Goal: Transaction & Acquisition: Purchase product/service

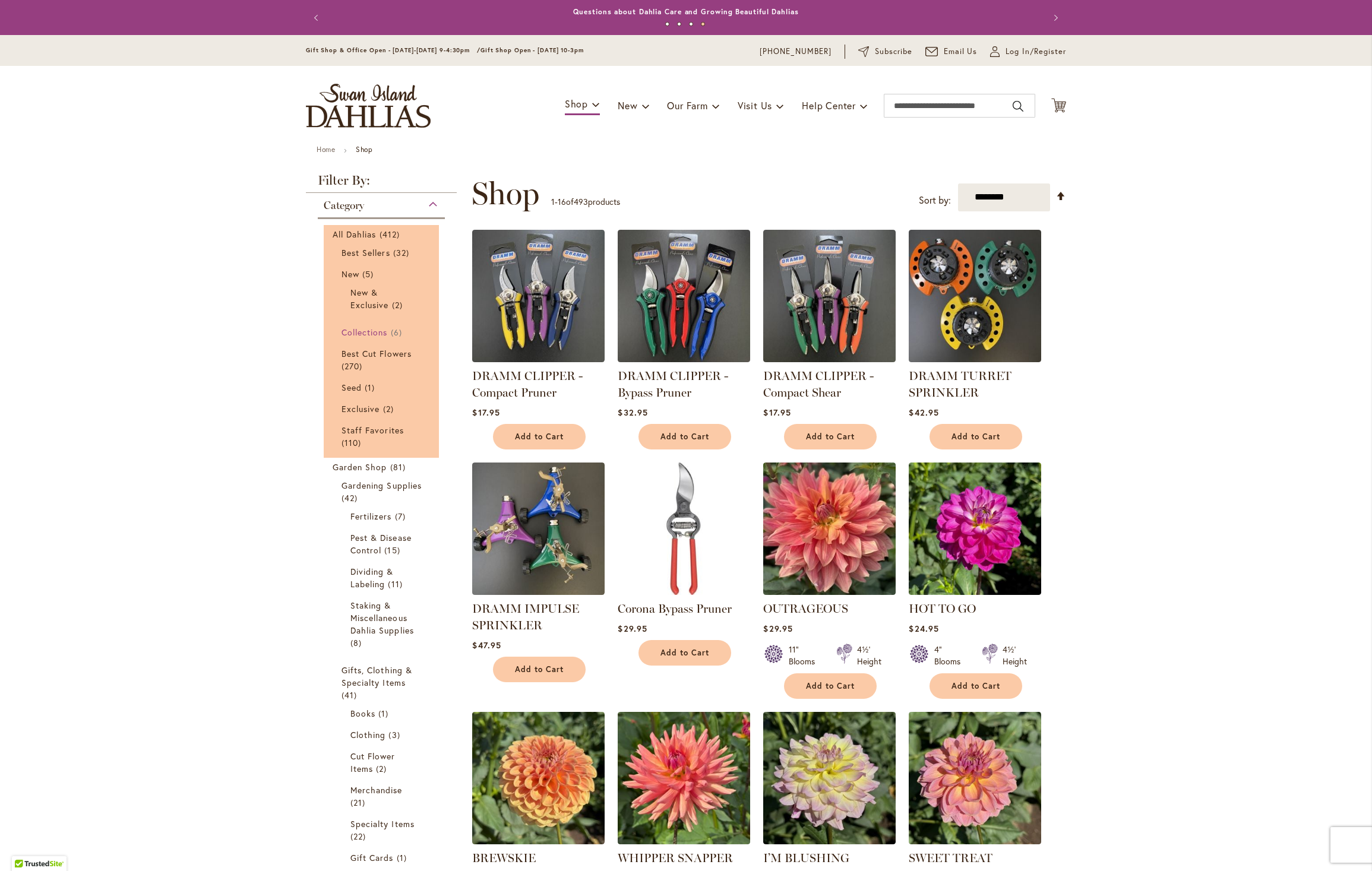
click at [363, 334] on span "Collections" at bounding box center [365, 332] width 46 height 12
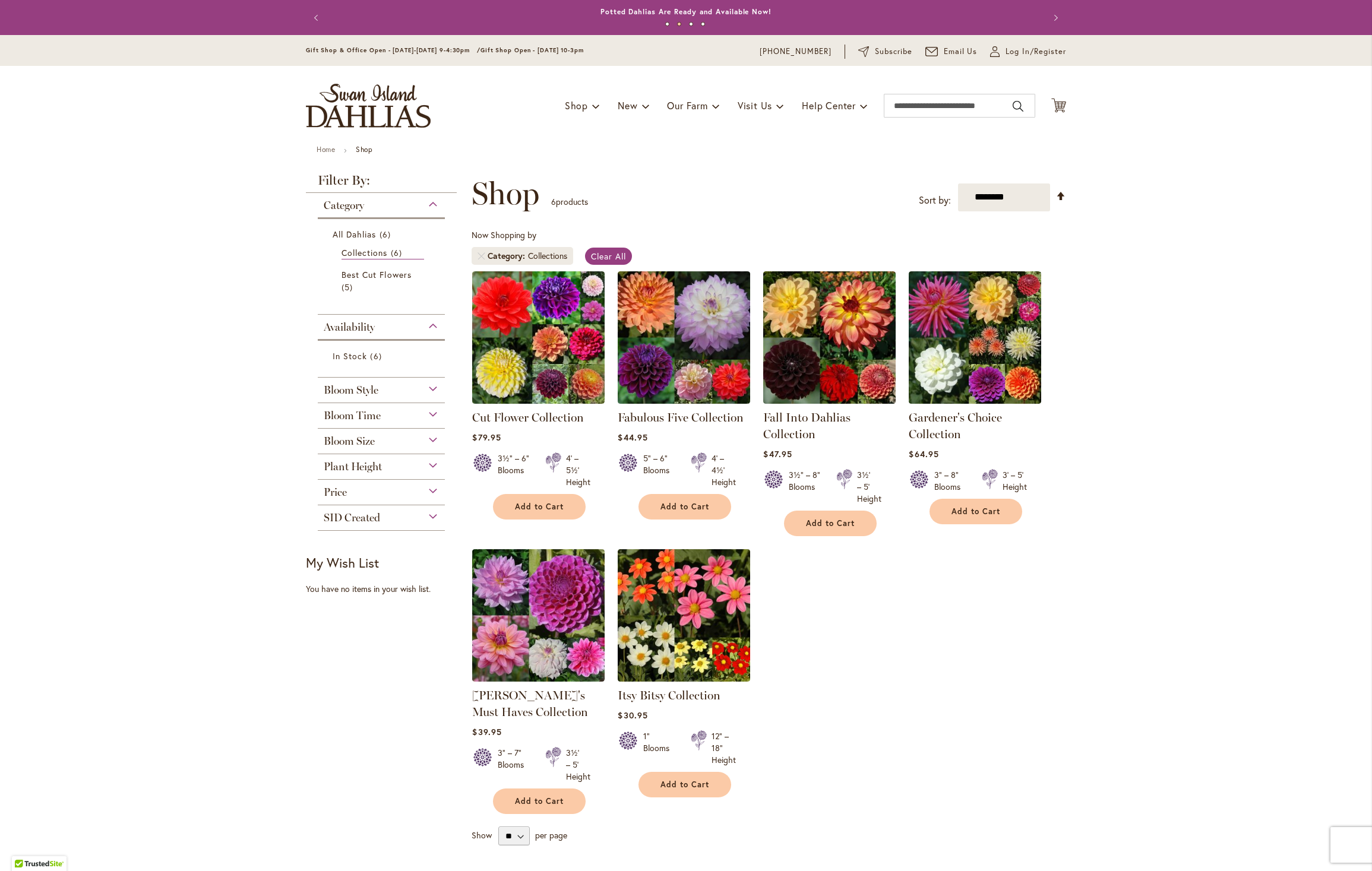
click at [337, 394] on span "Bloom Style" at bounding box center [351, 390] width 55 height 13
click at [345, 212] on span "Category" at bounding box center [343, 205] width 40 height 13
click at [1056, 203] on link "Set Descending Direction" at bounding box center [1061, 196] width 10 height 13
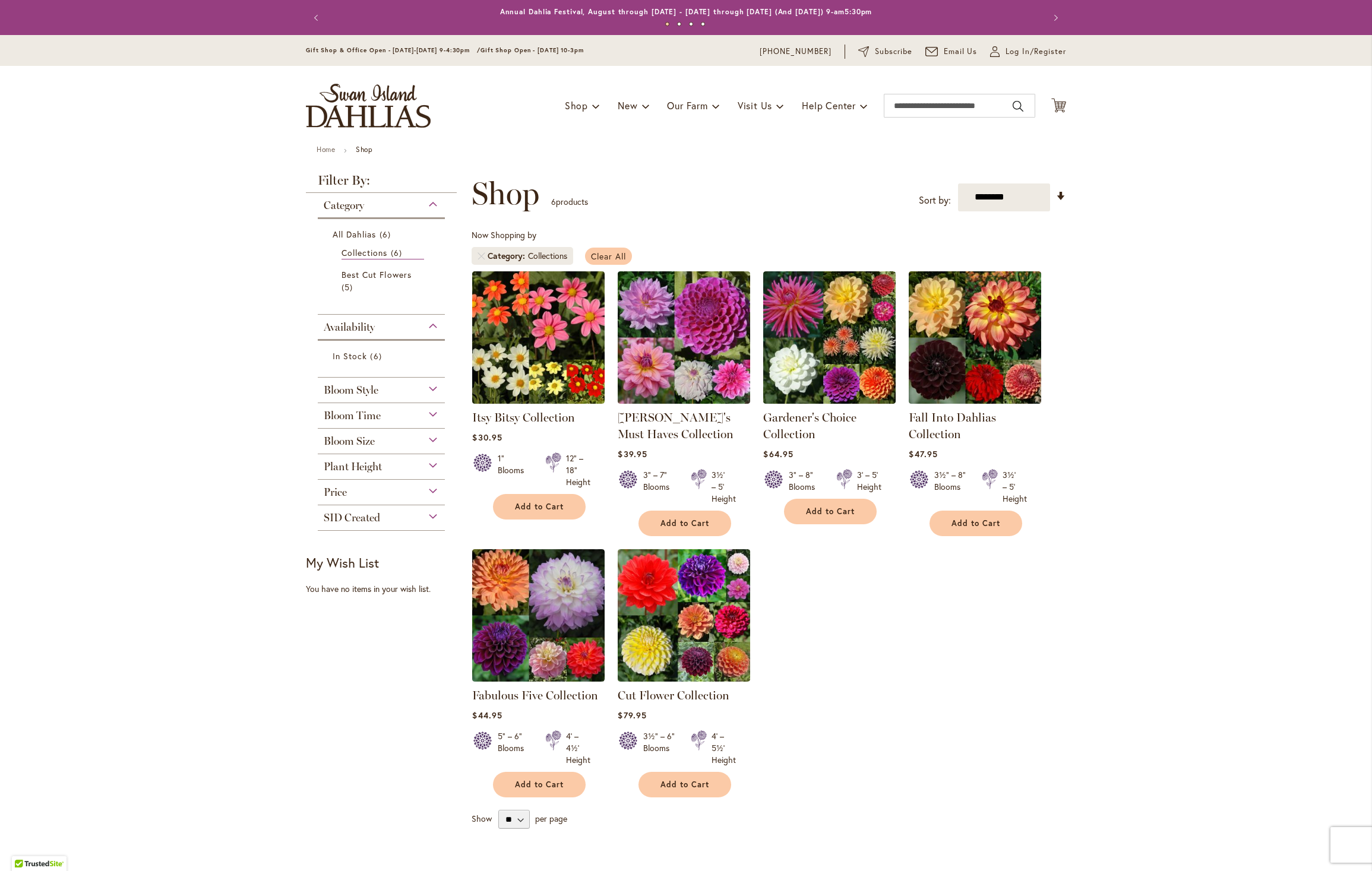
click at [611, 262] on span "Clear All" at bounding box center [608, 256] width 35 height 12
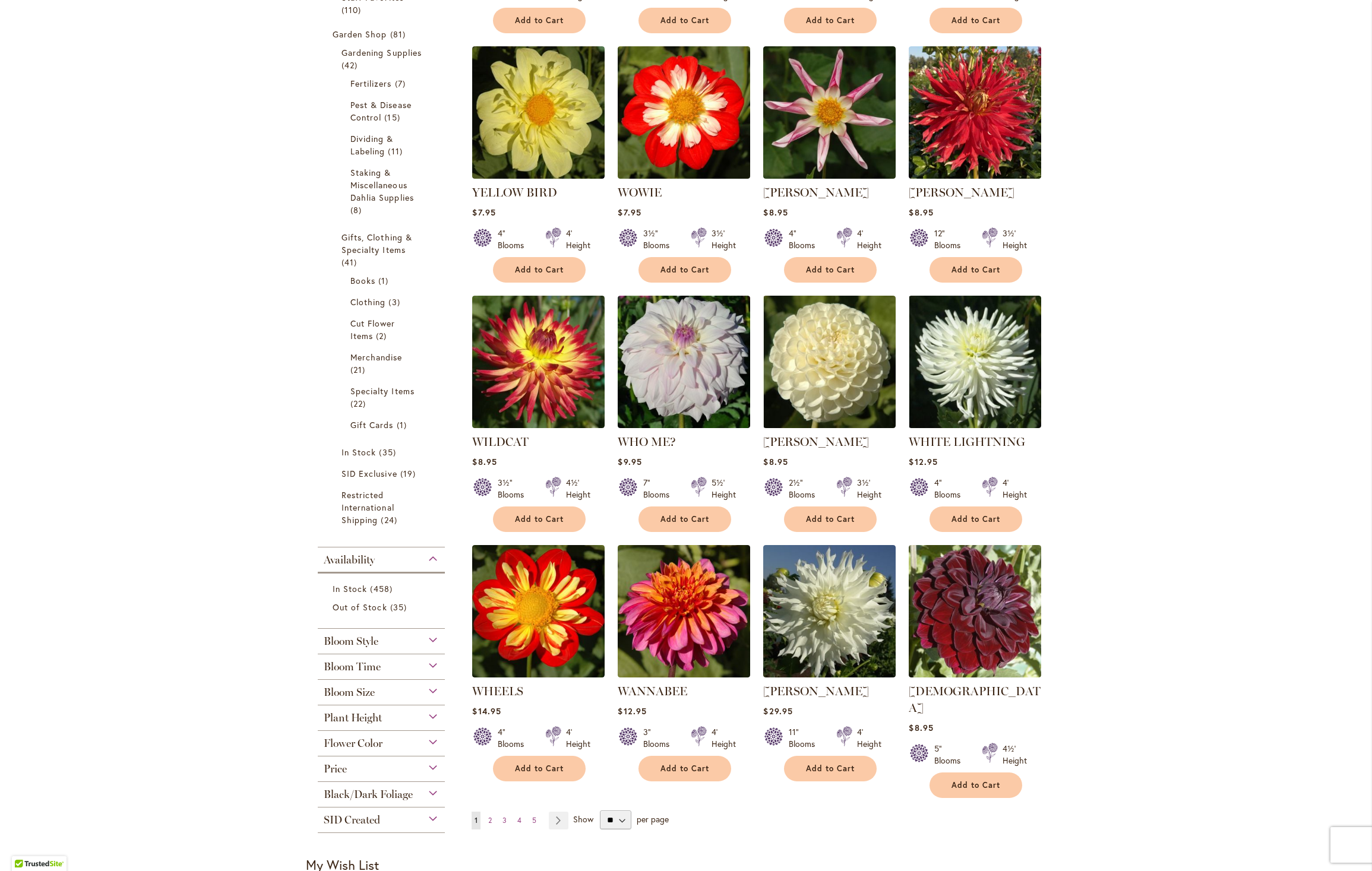
scroll to position [616, 0]
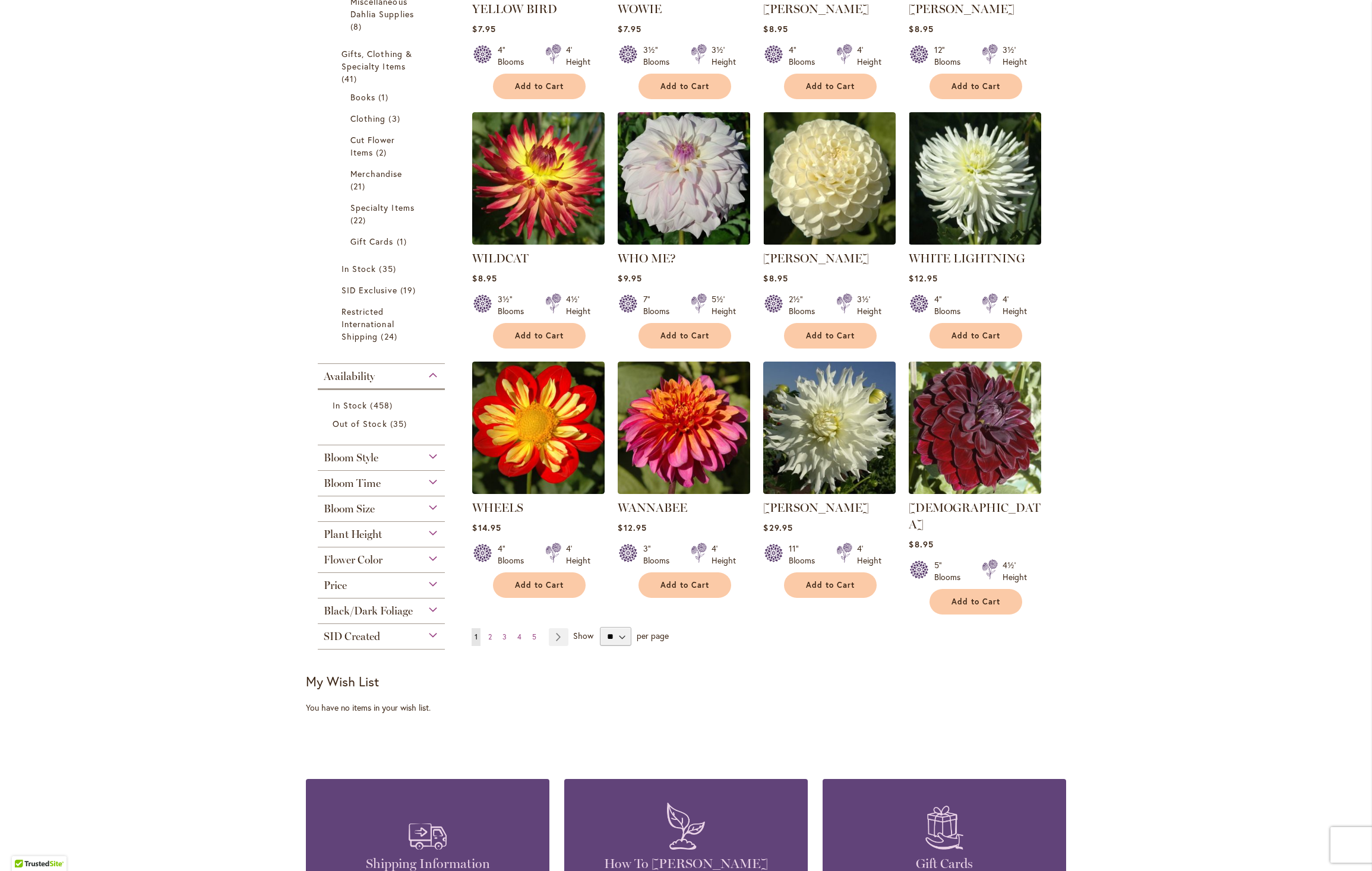
click at [336, 463] on span "Bloom Style" at bounding box center [351, 458] width 55 height 13
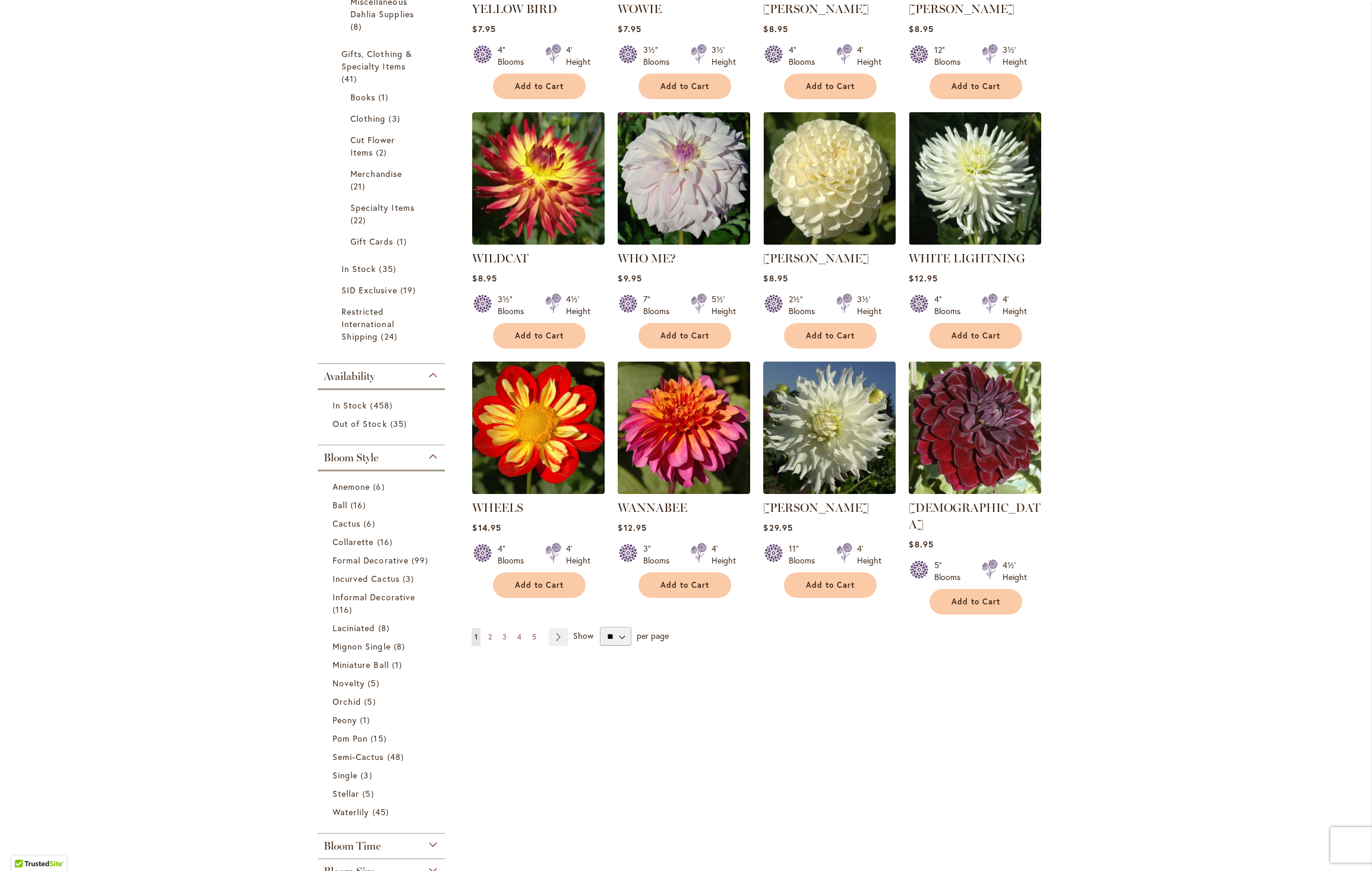
click at [374, 463] on span "Bloom Style" at bounding box center [351, 458] width 55 height 13
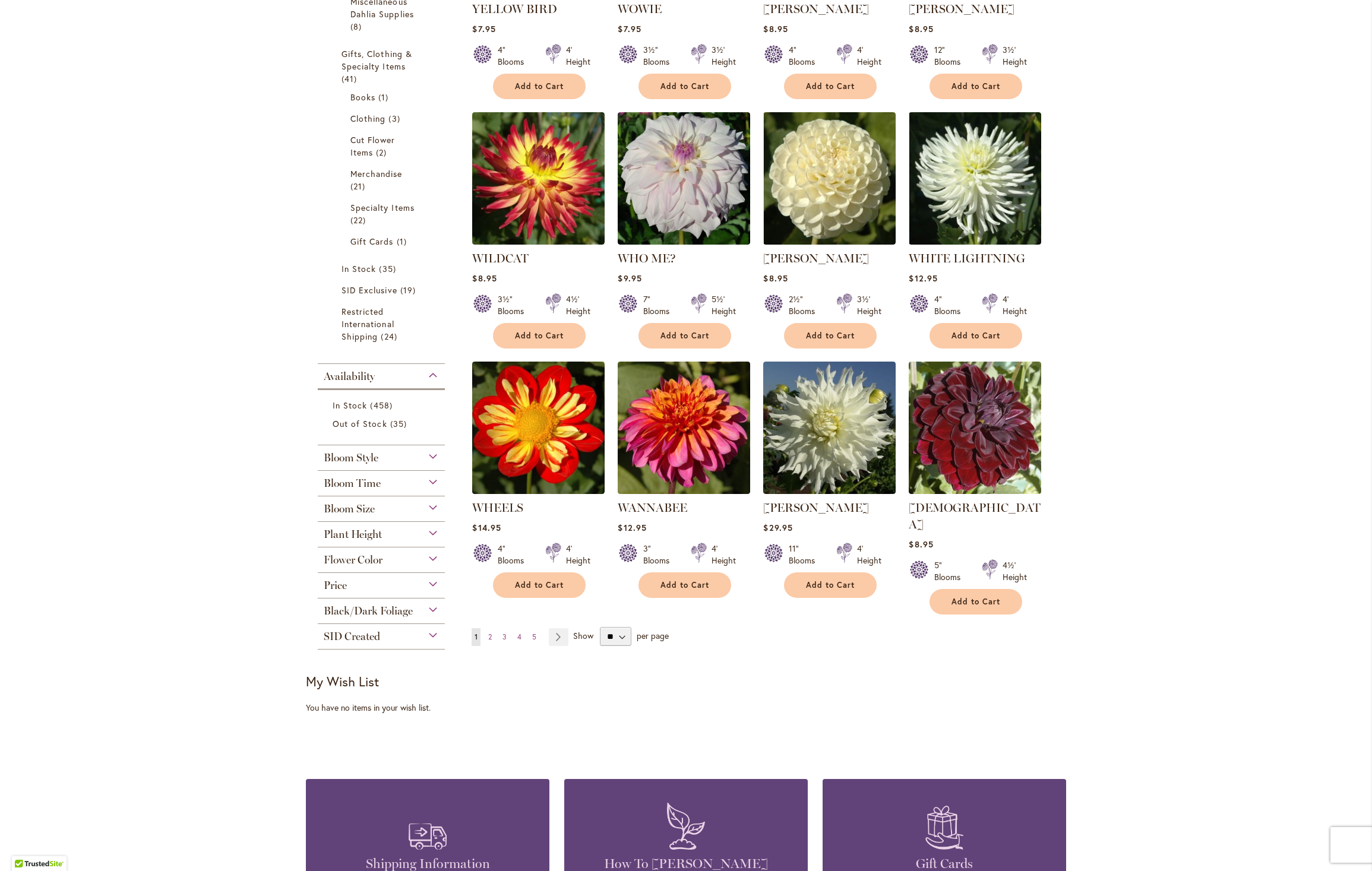
click at [361, 515] on span "Bloom Size" at bounding box center [349, 509] width 51 height 13
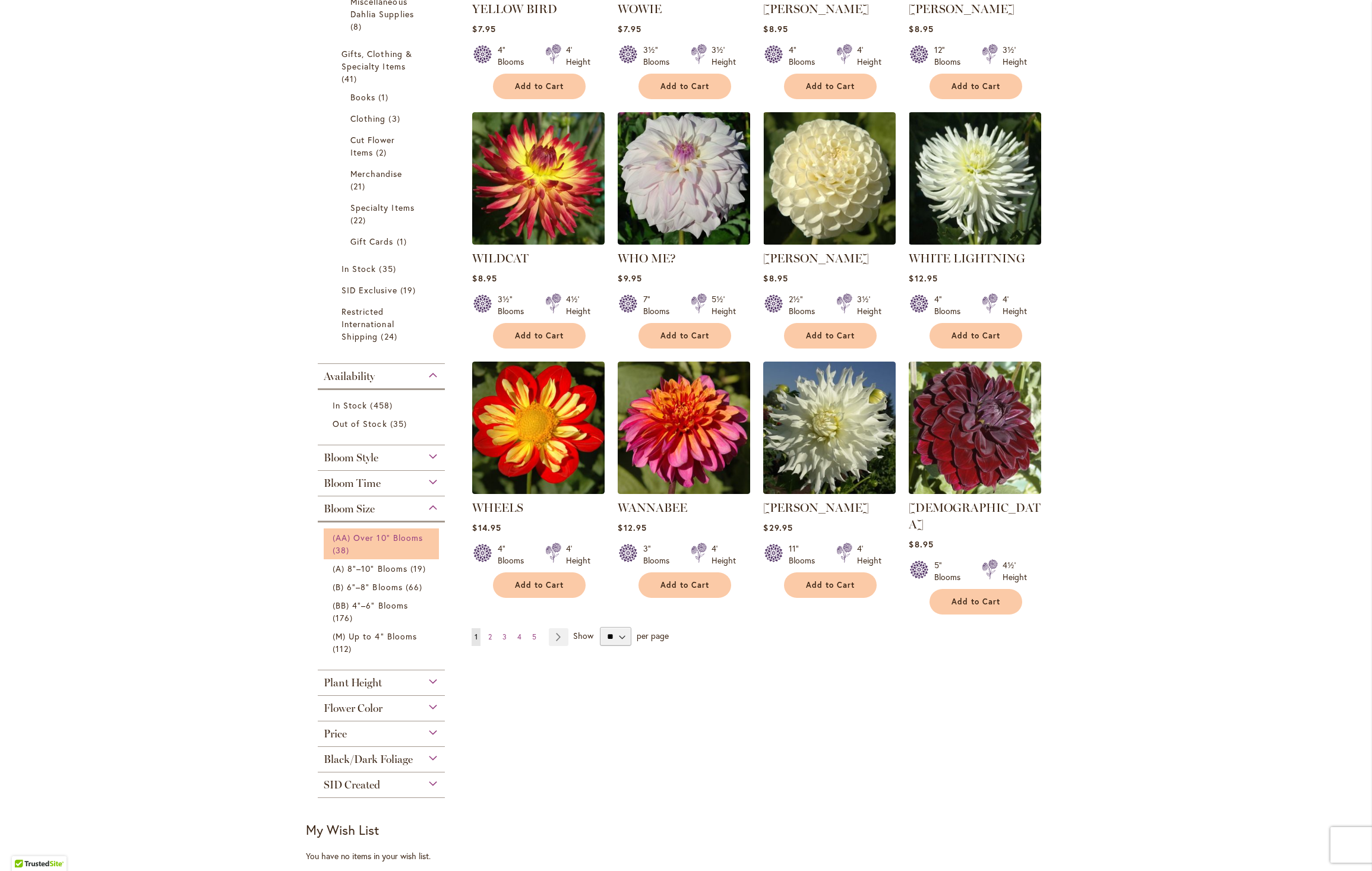
click at [365, 543] on span "(AA) Over 10" Blooms" at bounding box center [378, 538] width 91 height 12
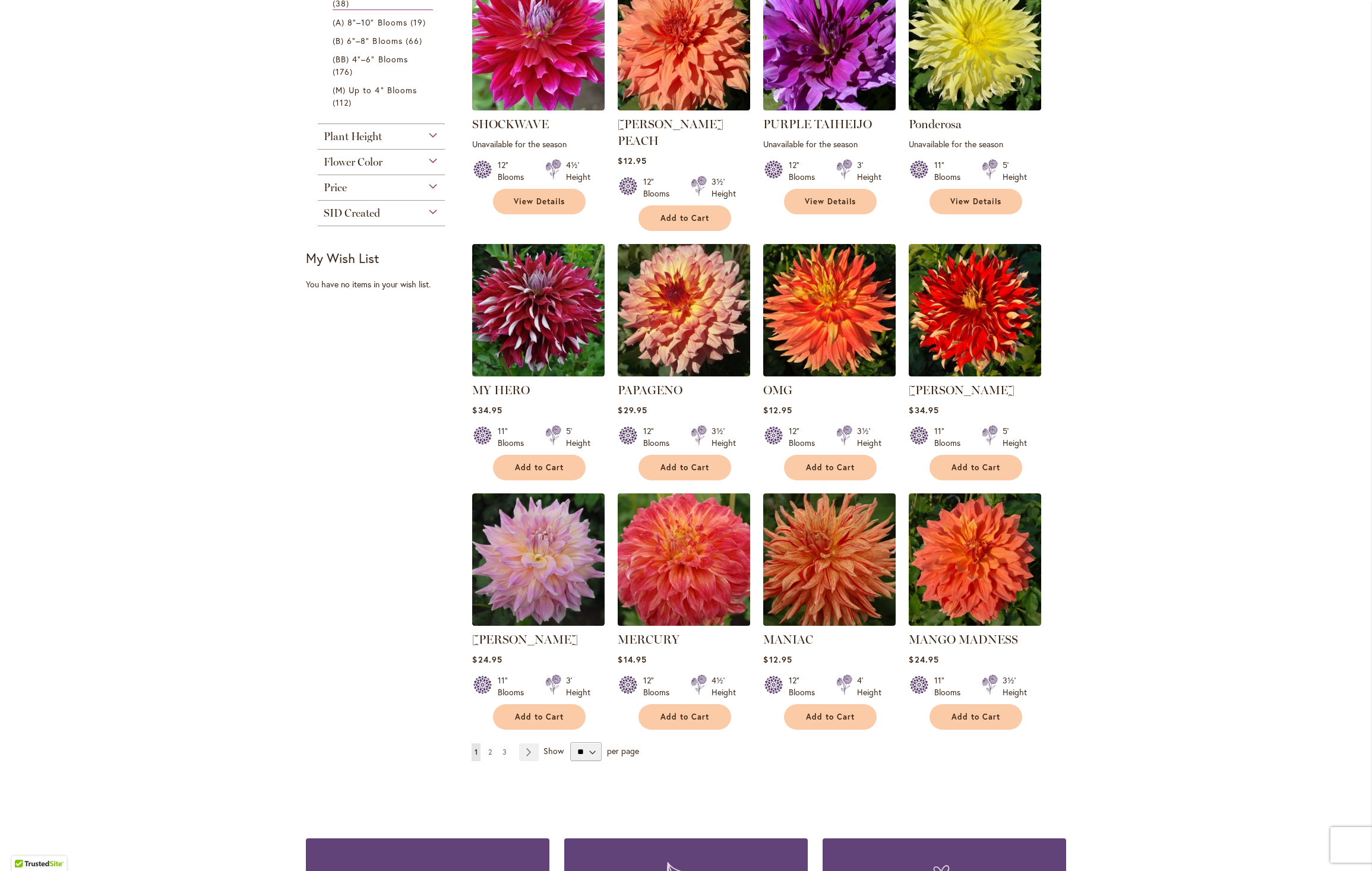
scroll to position [725, 0]
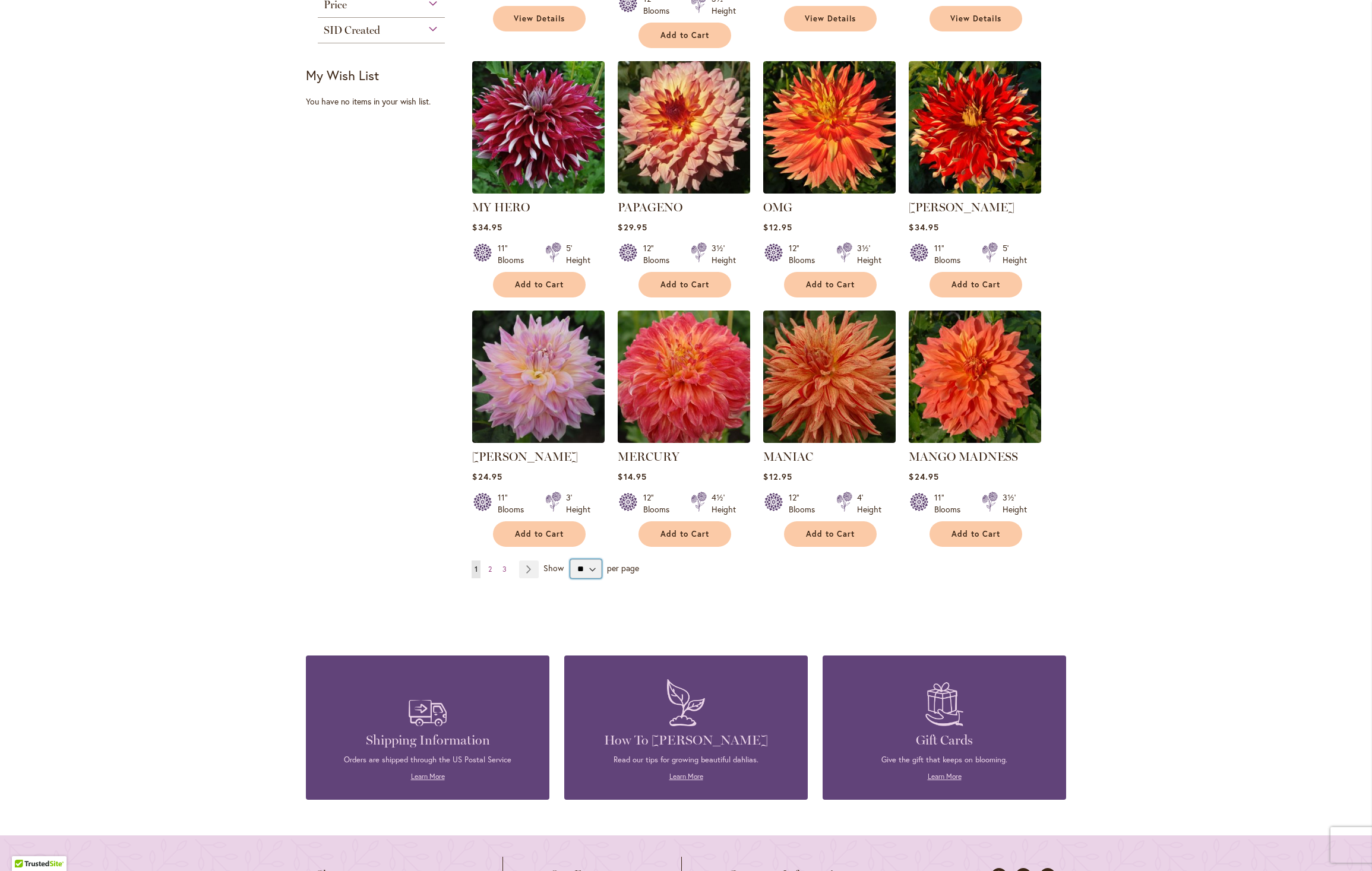
select select "**"
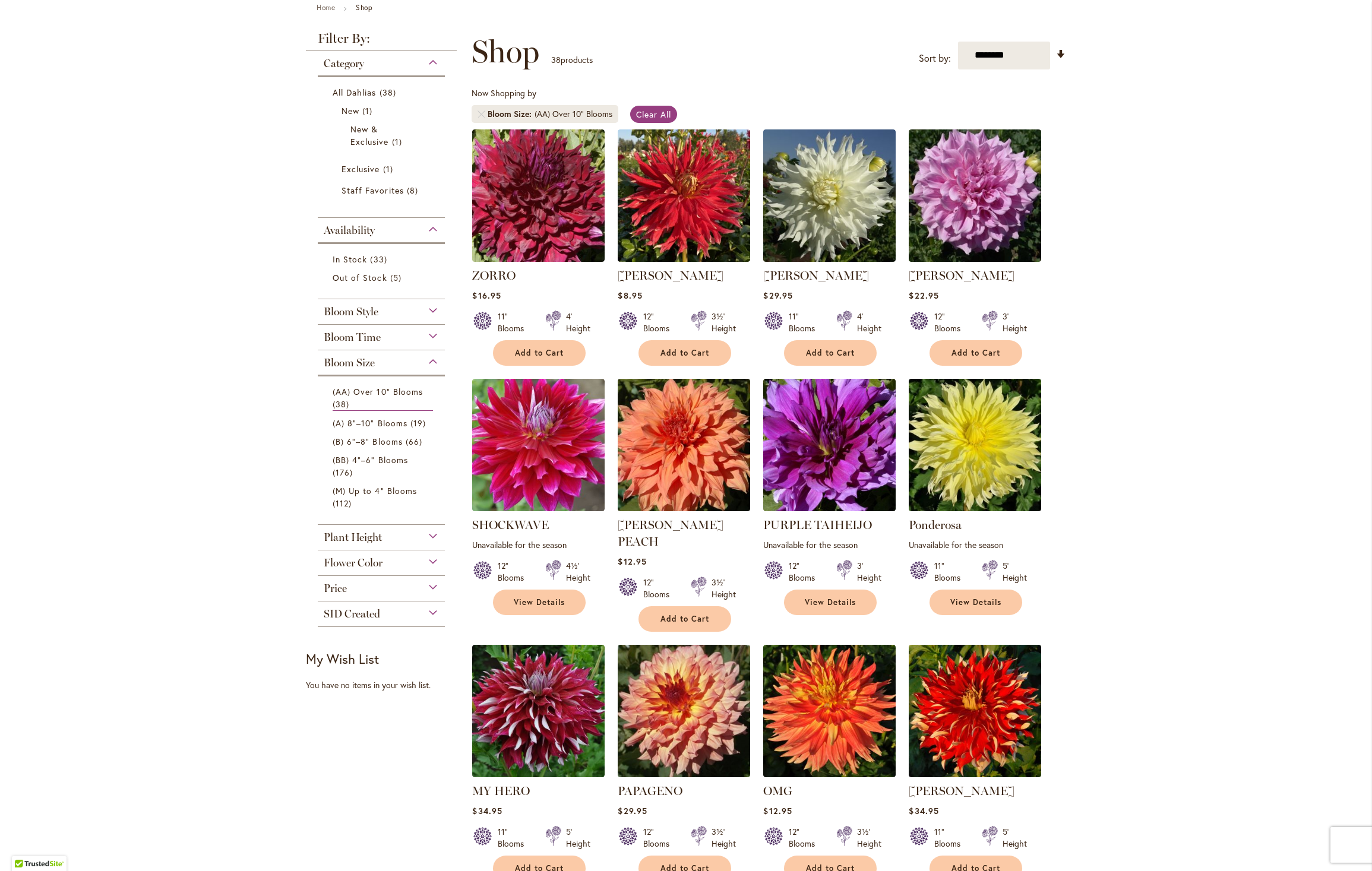
scroll to position [81, 0]
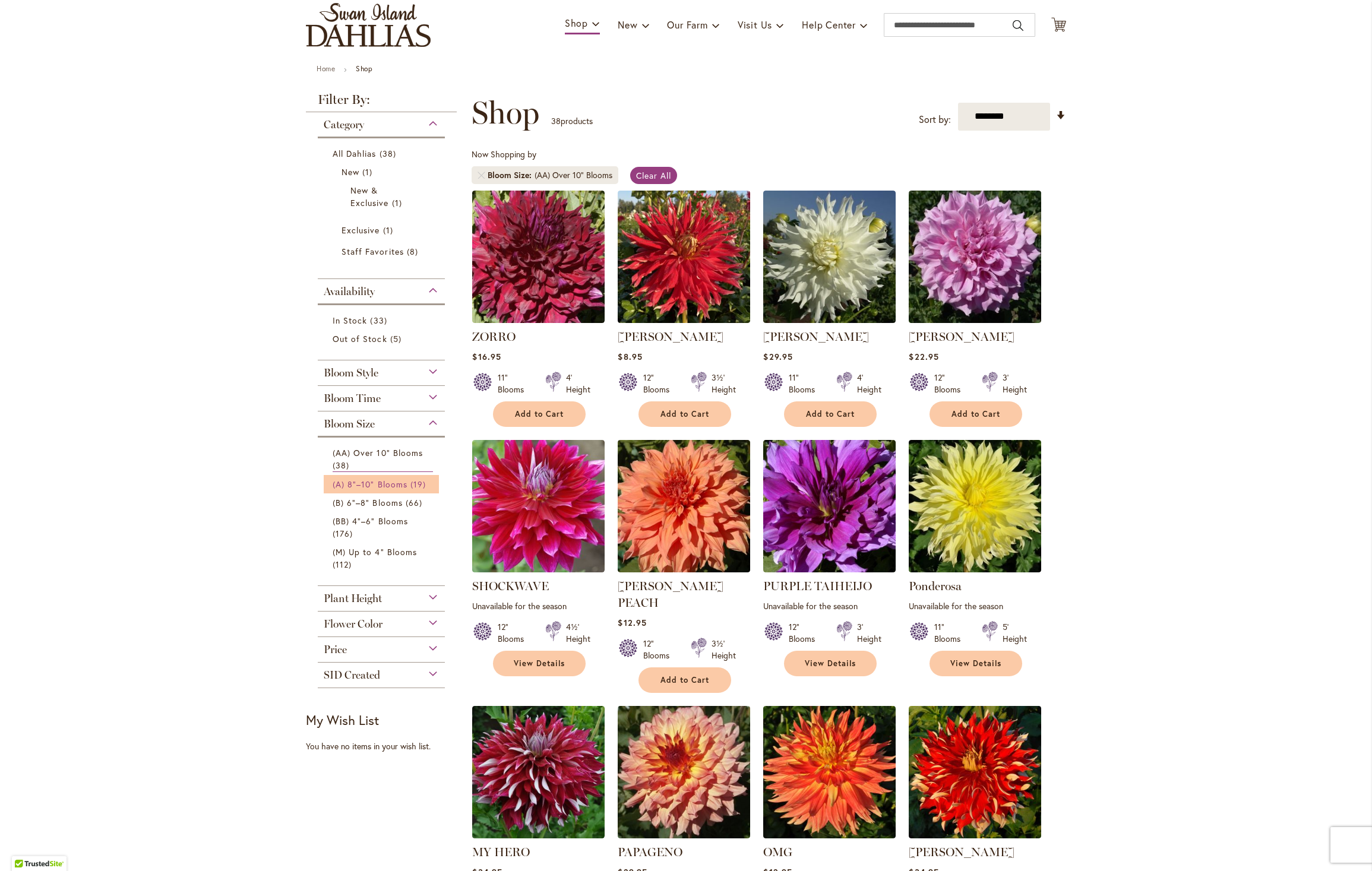
click at [349, 490] on span "(A) 8"–10" Blooms" at bounding box center [370, 485] width 75 height 12
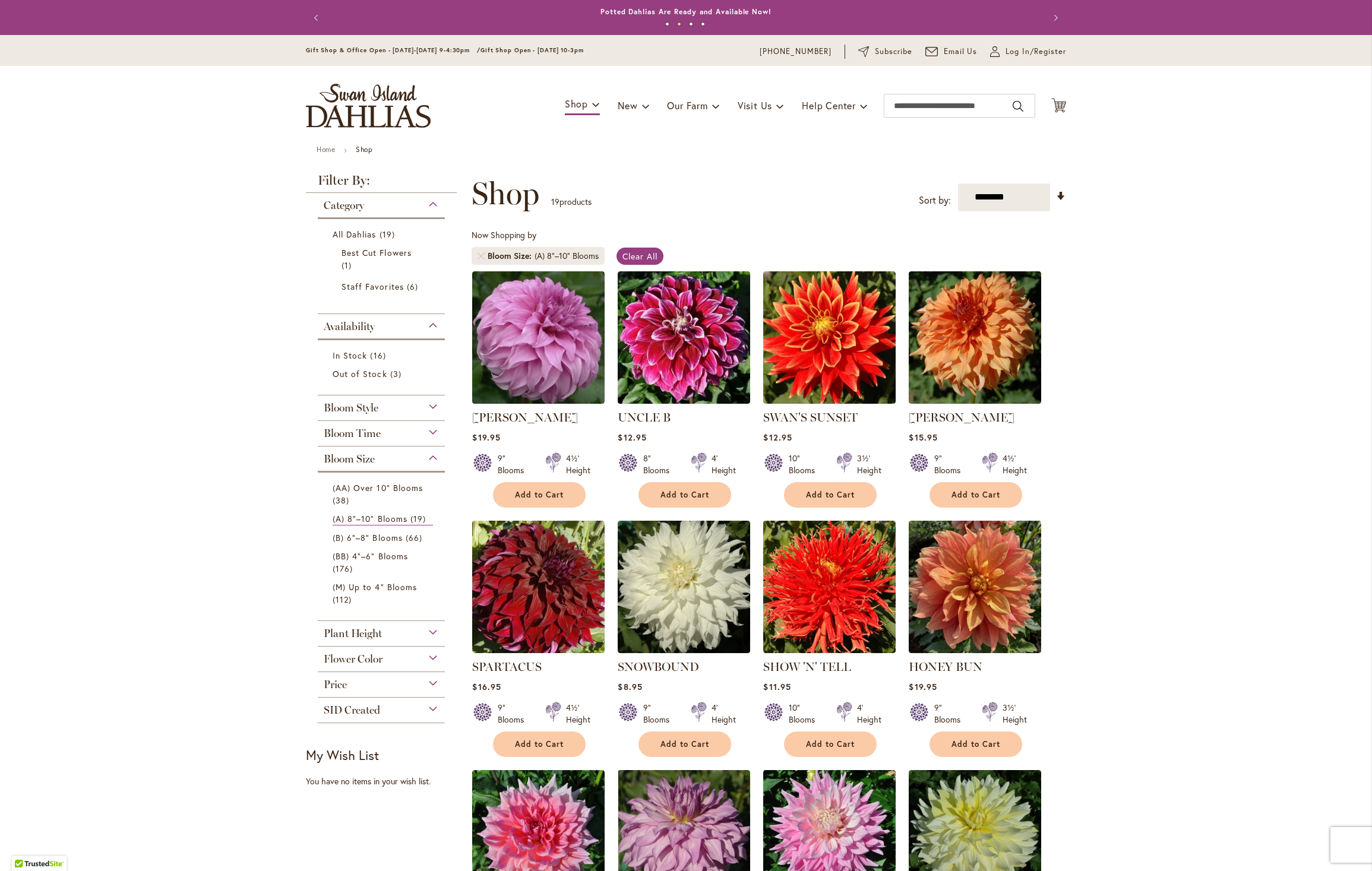
scroll to position [207, 0]
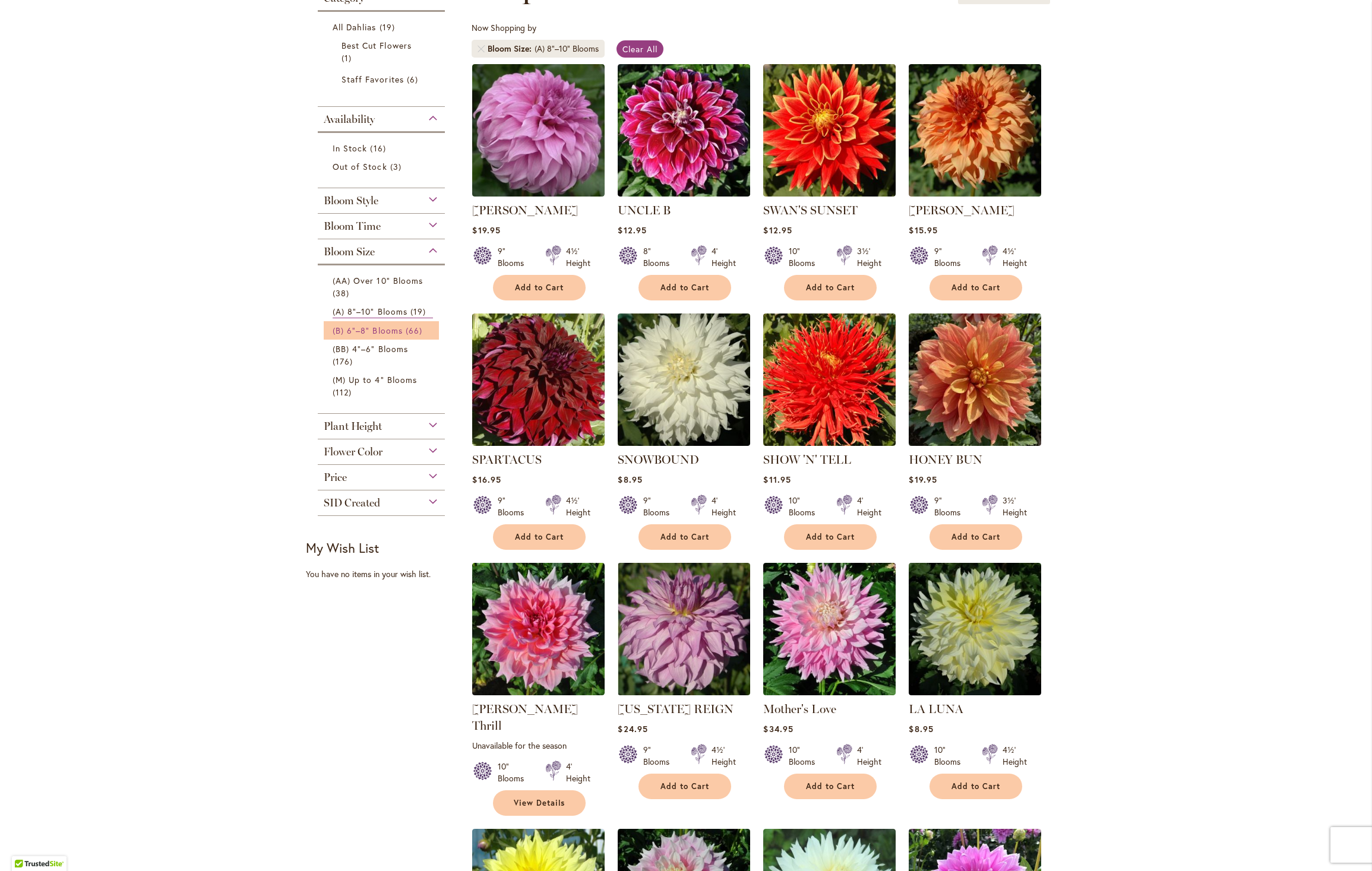
click at [370, 335] on span "(B) 6"–8" Blooms" at bounding box center [367, 331] width 70 height 12
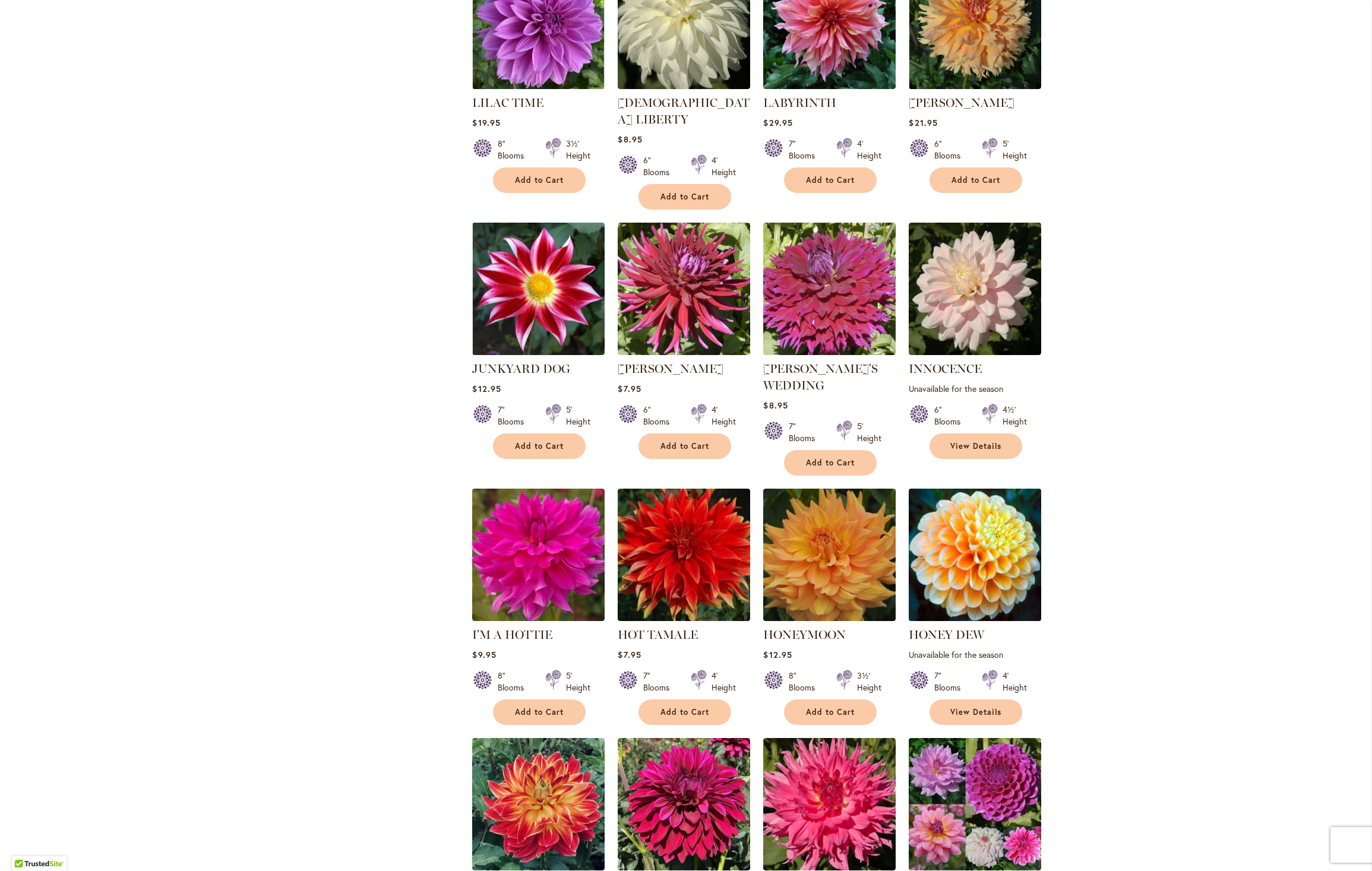
scroll to position [1938, 0]
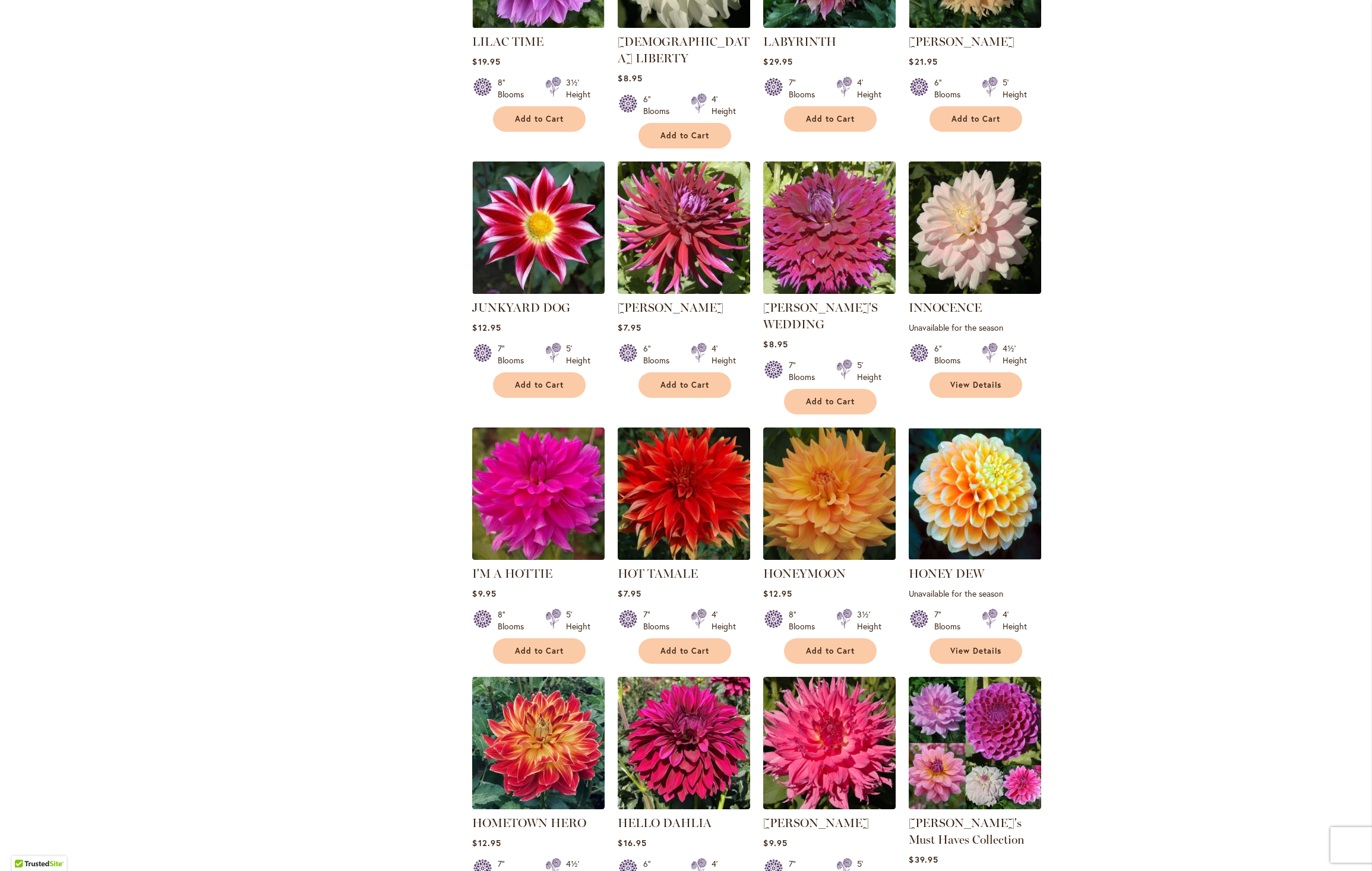
click at [99, 176] on div "Skip to Content Gift Shop & Office Open - Monday-Friday 9-4:30pm / Gift Shop Op…" at bounding box center [686, 614] width 1372 height 5037
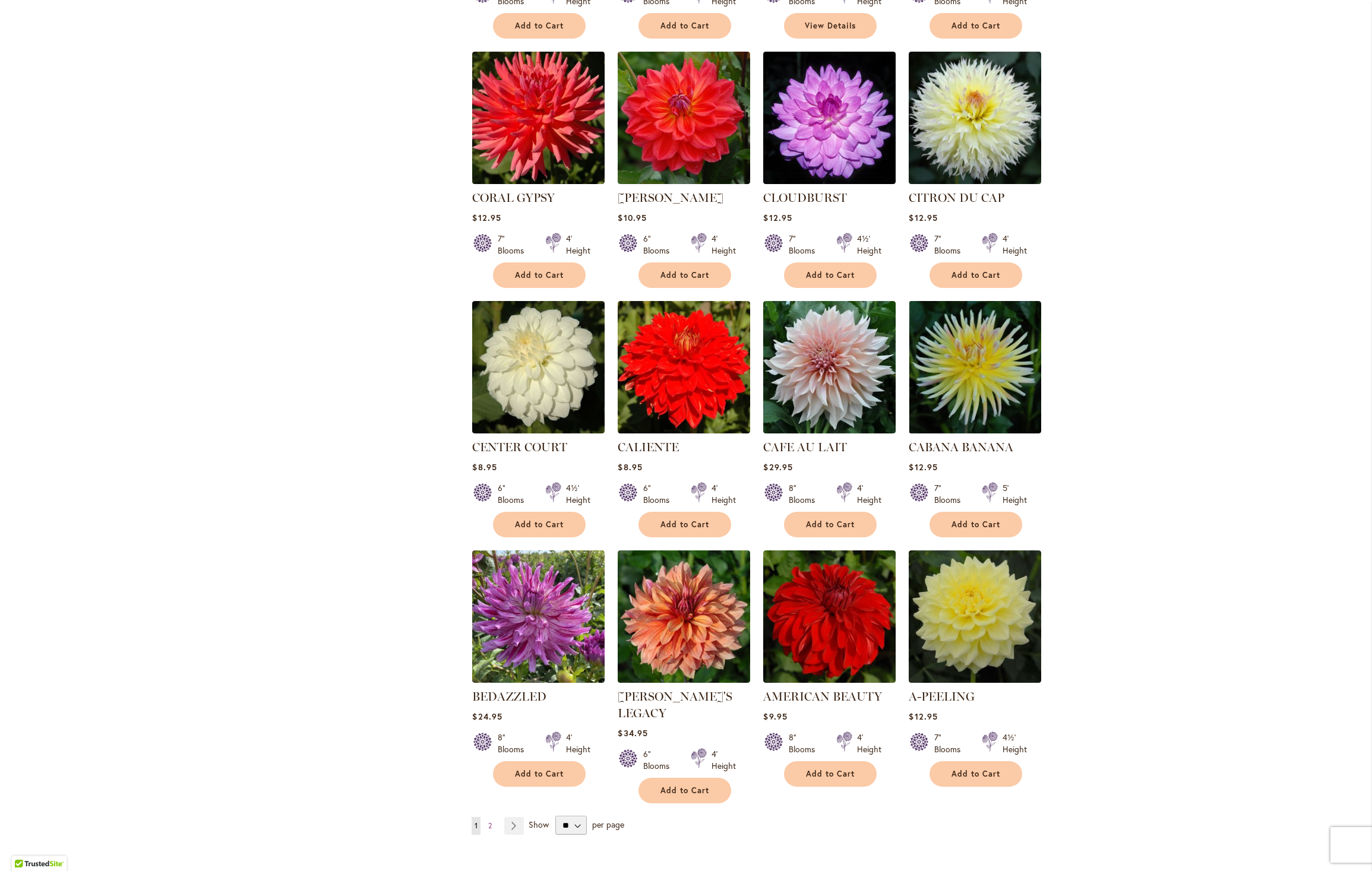
scroll to position [3696, 0]
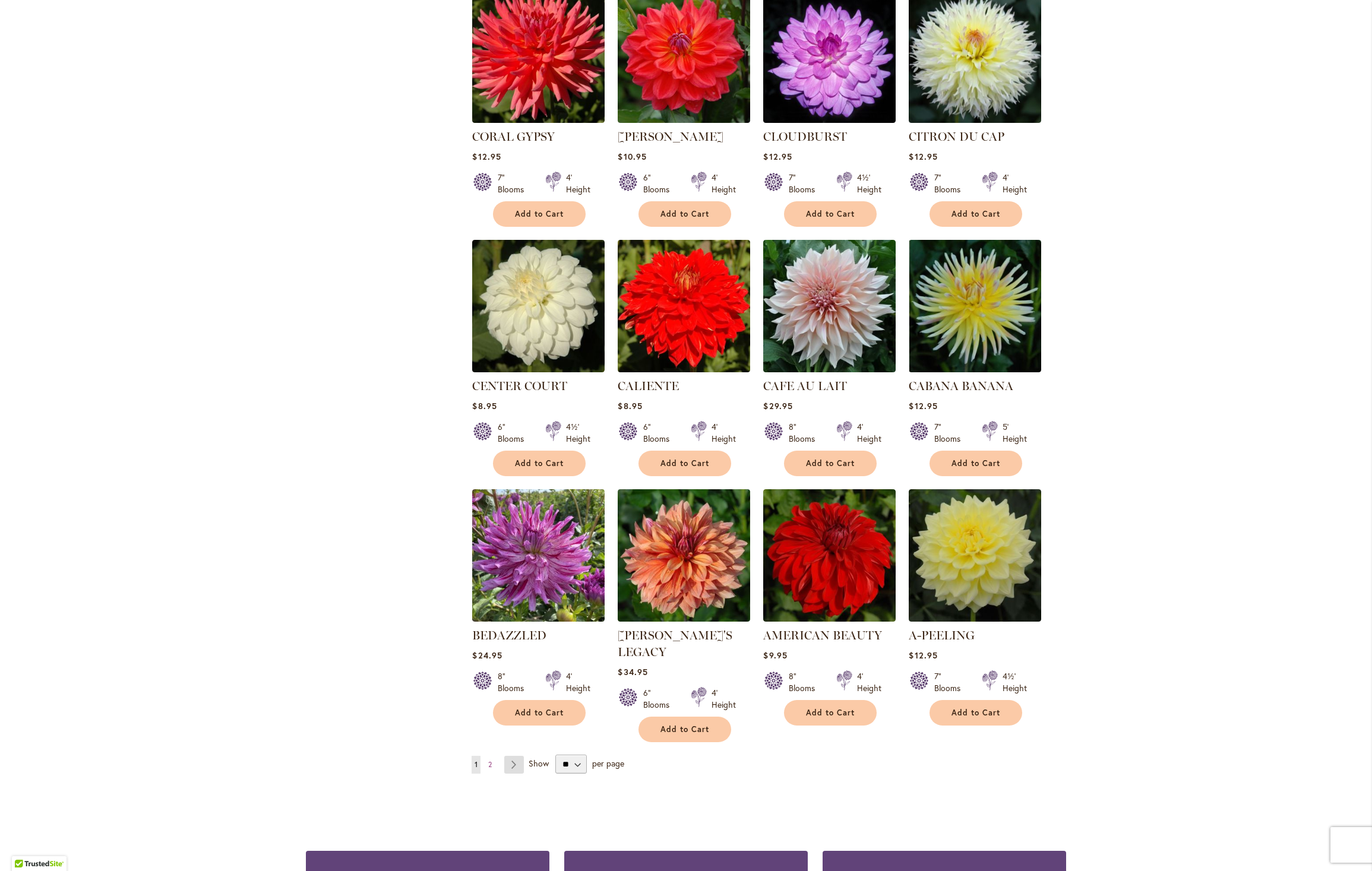
click at [510, 756] on link "Page Next" at bounding box center [514, 765] width 20 height 18
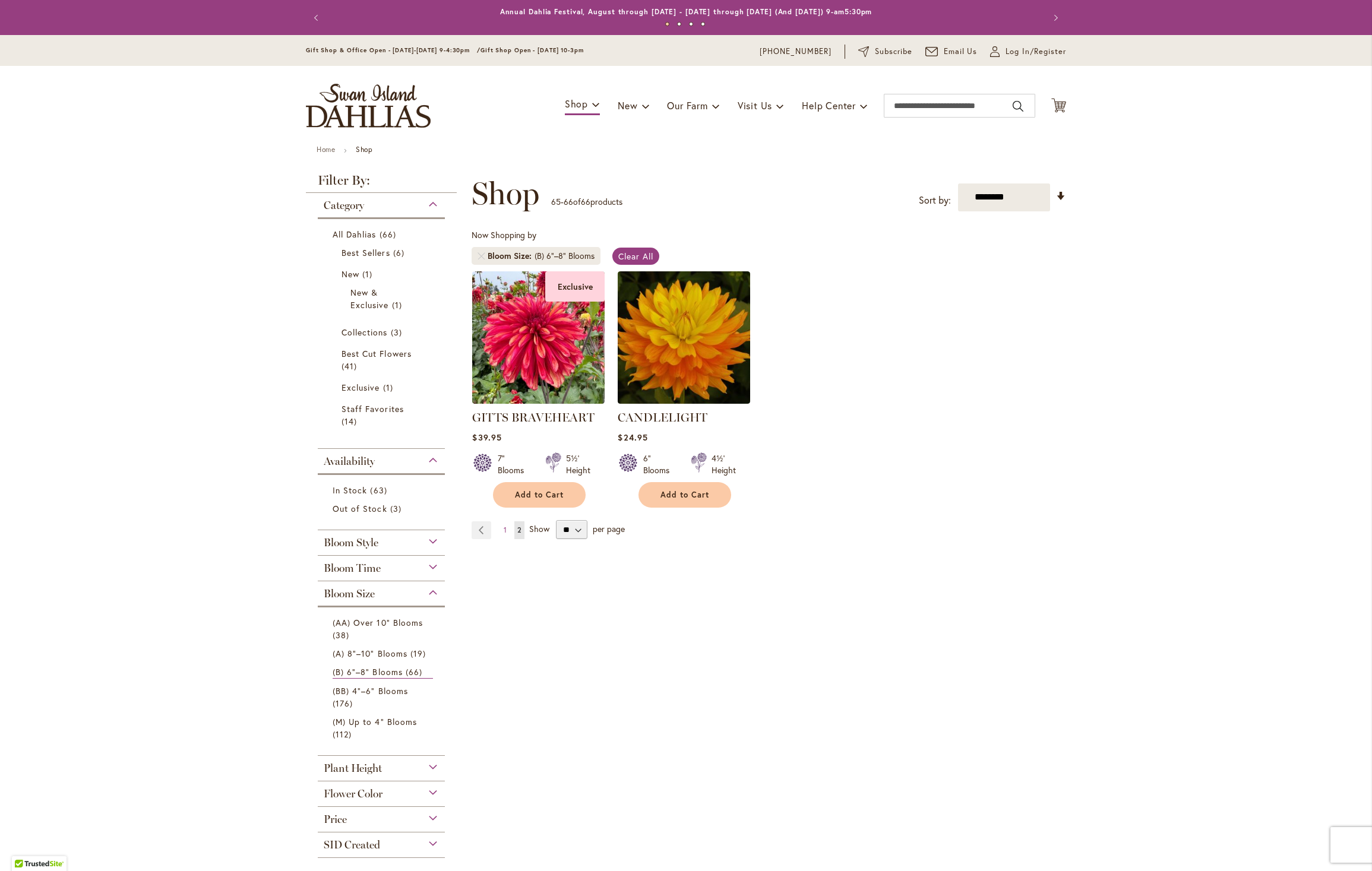
scroll to position [227, 0]
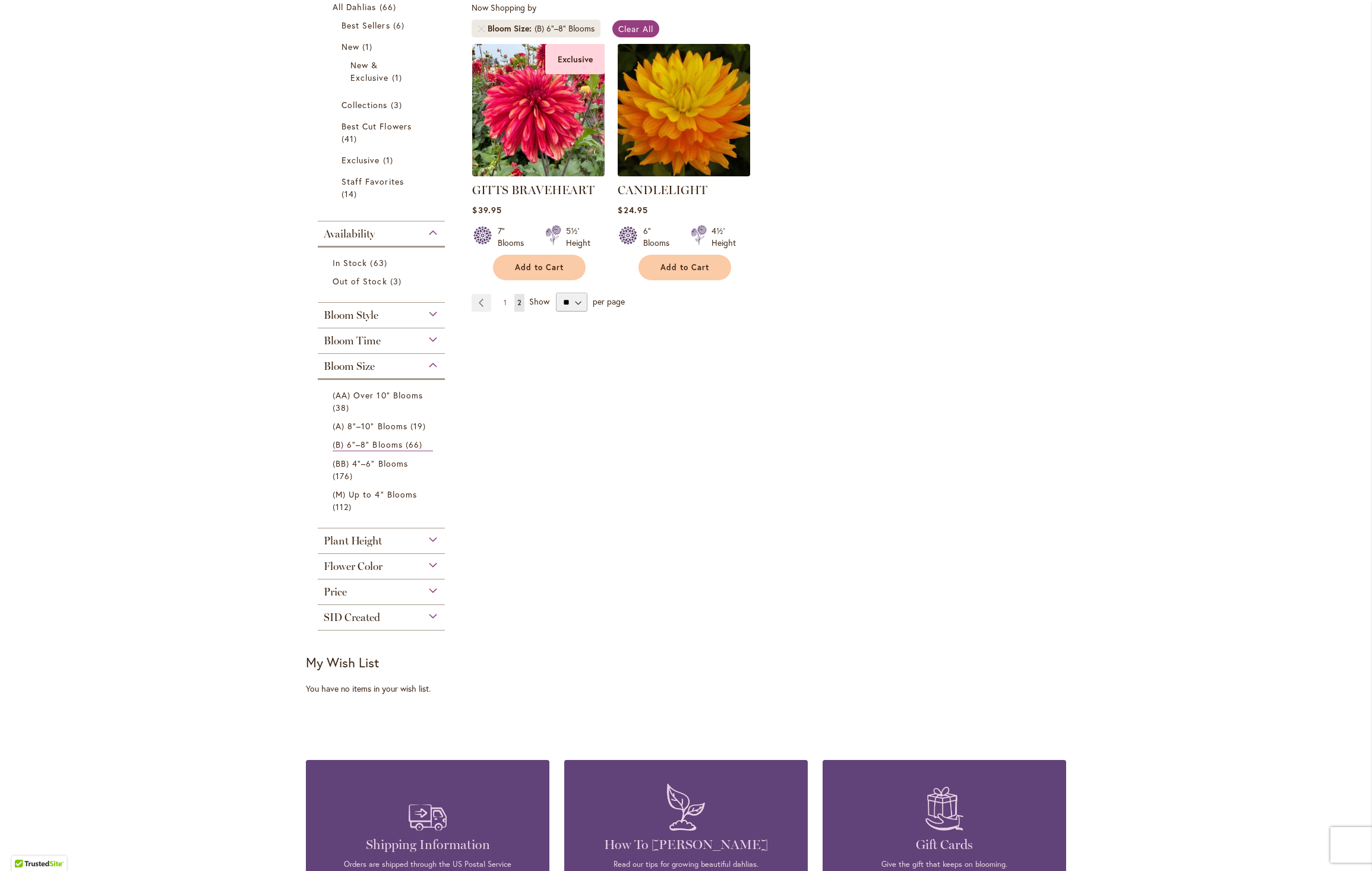
click at [680, 156] on img at bounding box center [684, 110] width 139 height 139
